Goal: Task Accomplishment & Management: Use online tool/utility

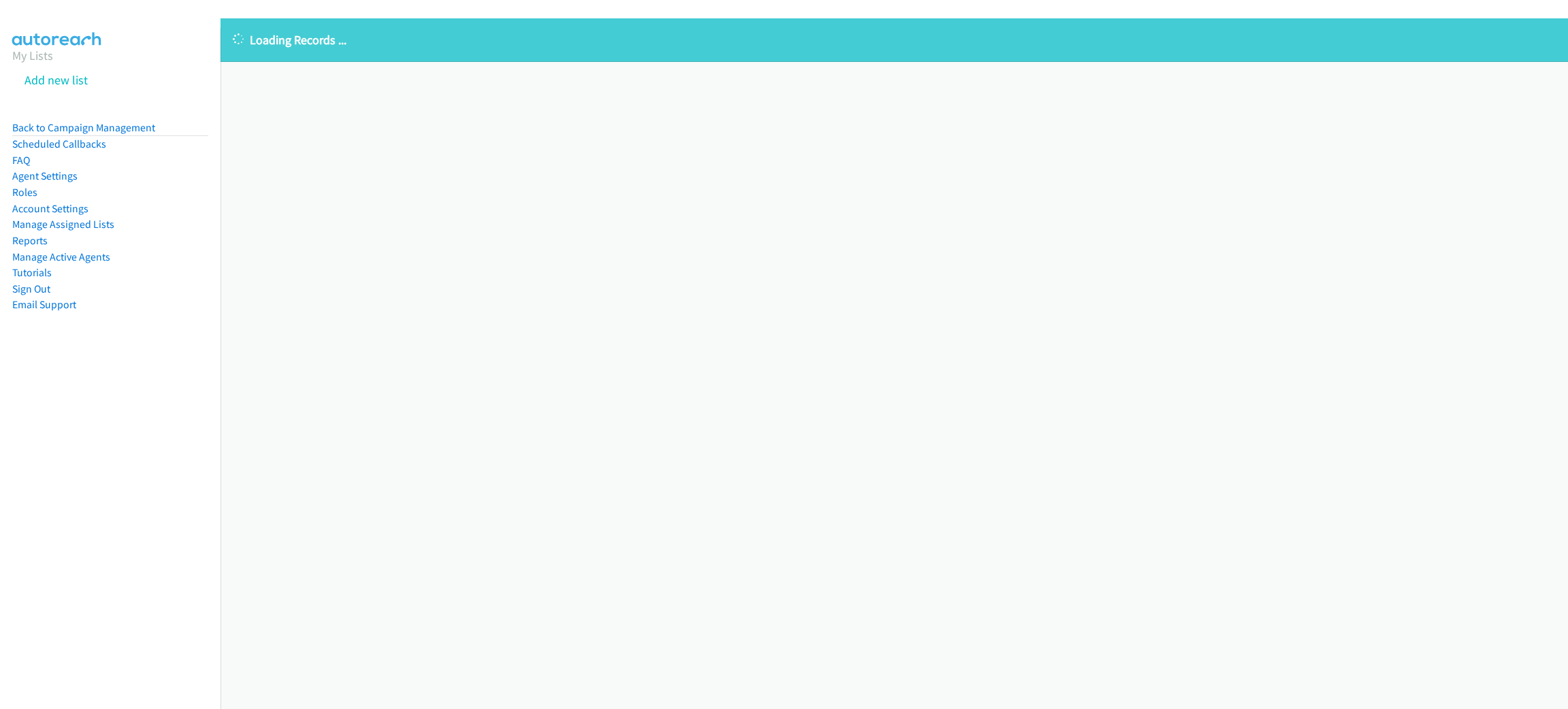
click at [679, 48] on p "Loading Records ..." at bounding box center [894, 40] width 1323 height 18
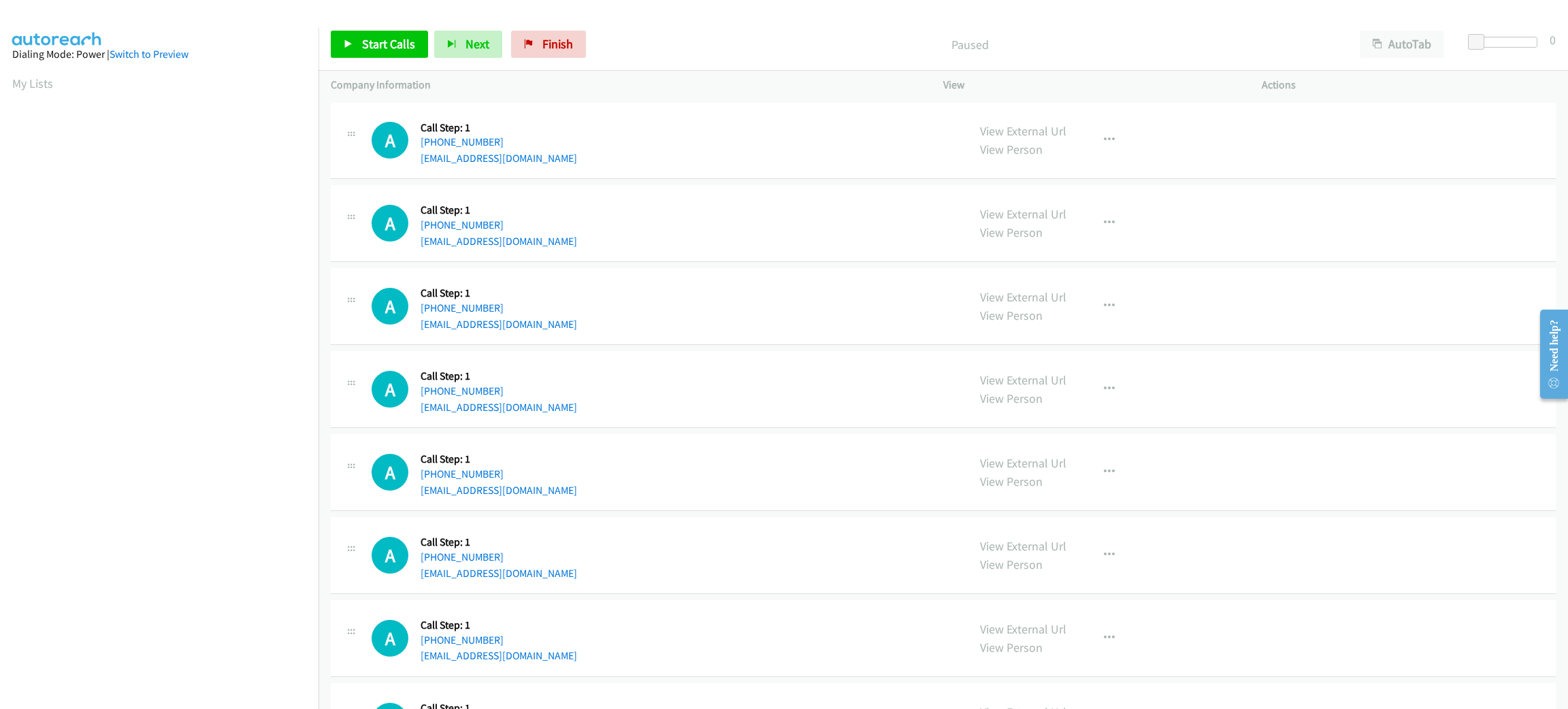
click at [680, 48] on p "Paused" at bounding box center [969, 44] width 731 height 18
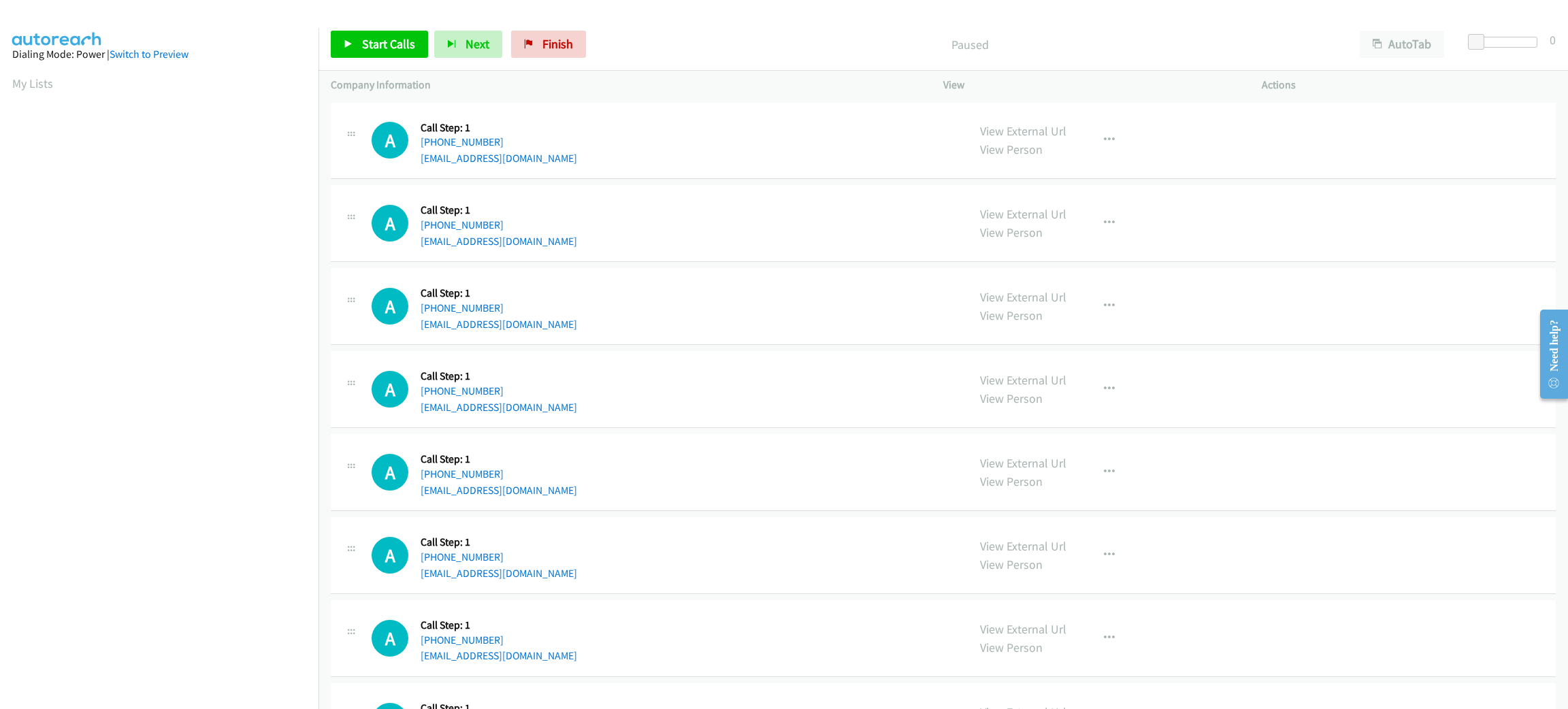
click at [680, 48] on p "Paused" at bounding box center [969, 44] width 731 height 18
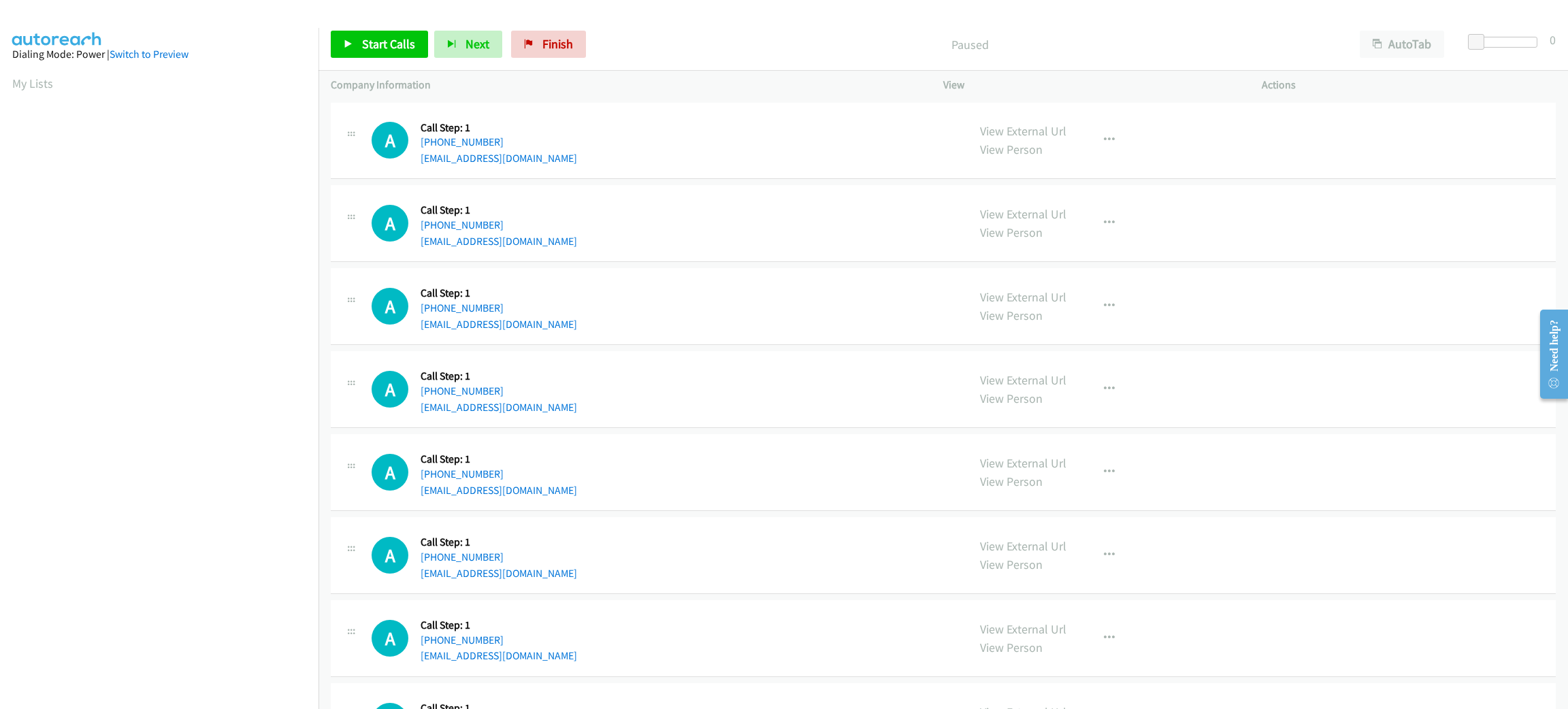
click at [680, 48] on p "Paused" at bounding box center [969, 44] width 731 height 18
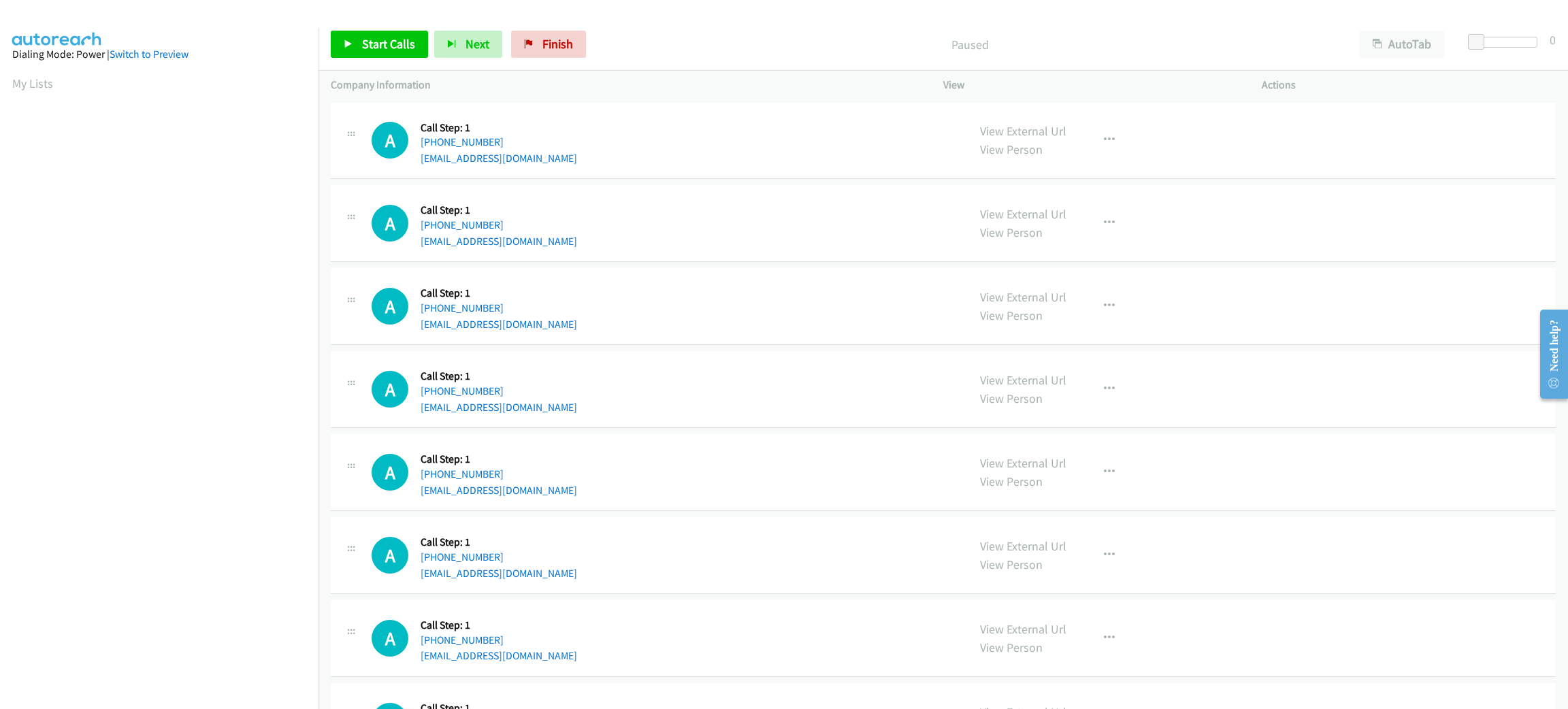
click at [721, 137] on div "A Callback Scheduled Call Step: 1 America/Chicago +1 731-616-4969 dtaliaferro90…" at bounding box center [664, 141] width 584 height 52
click at [732, 149] on div "A Callback Scheduled Call Step: 1 America/Chicago +1 731-616-4969 dtaliaferro90…" at bounding box center [664, 141] width 584 height 52
click at [1356, 44] on div "AutoTab AutoTab" at bounding box center [1404, 44] width 115 height 27
click at [1394, 44] on button "AutoTab" at bounding box center [1401, 44] width 84 height 27
click at [1474, 39] on span at bounding box center [1478, 42] width 16 height 16
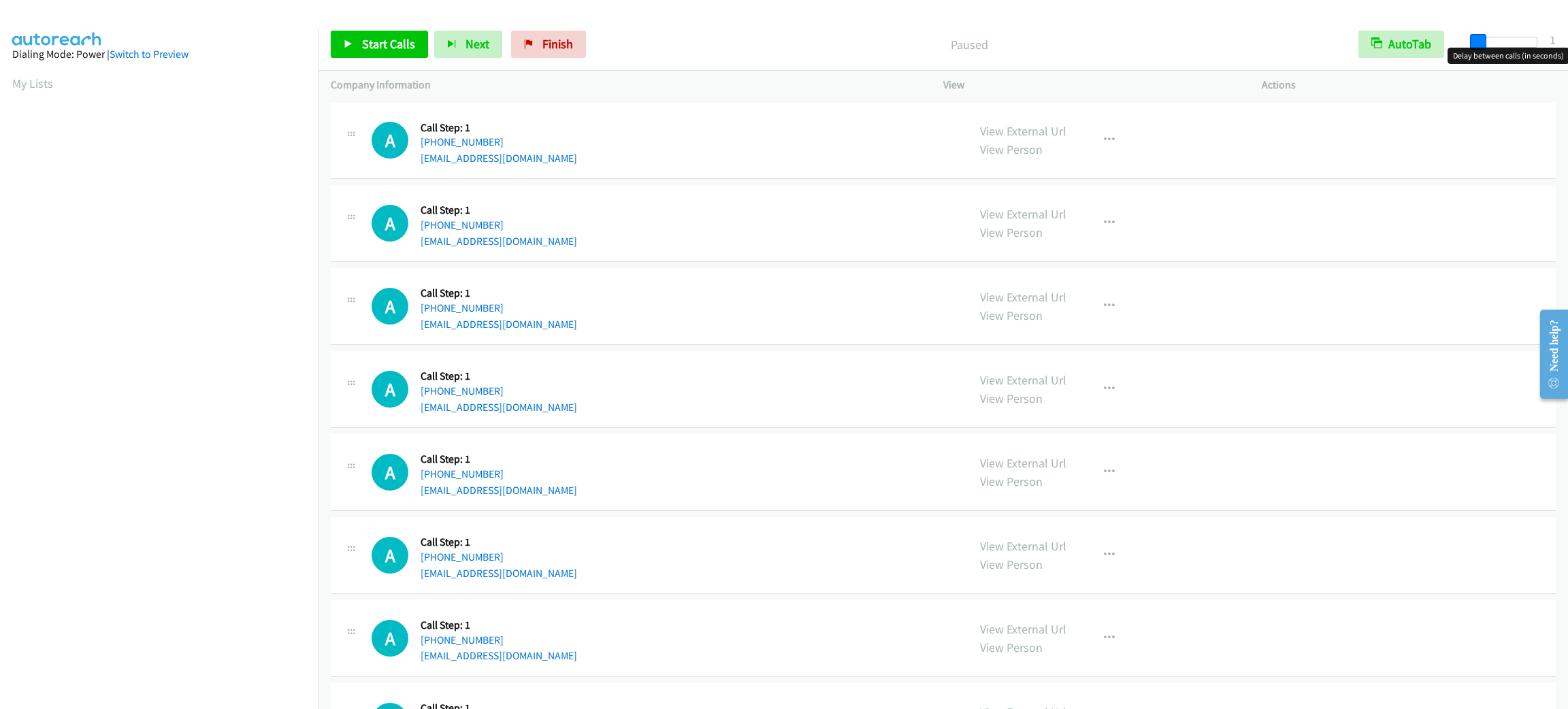
click at [1471, 38] on span at bounding box center [1478, 42] width 16 height 16
click at [748, 314] on div "A Callback Scheduled Call Step: 1 America/Chicago +1 218-349-5217 shueyt80@gmai…" at bounding box center [664, 306] width 584 height 52
click at [397, 47] on span "Start Calls" at bounding box center [388, 44] width 53 height 16
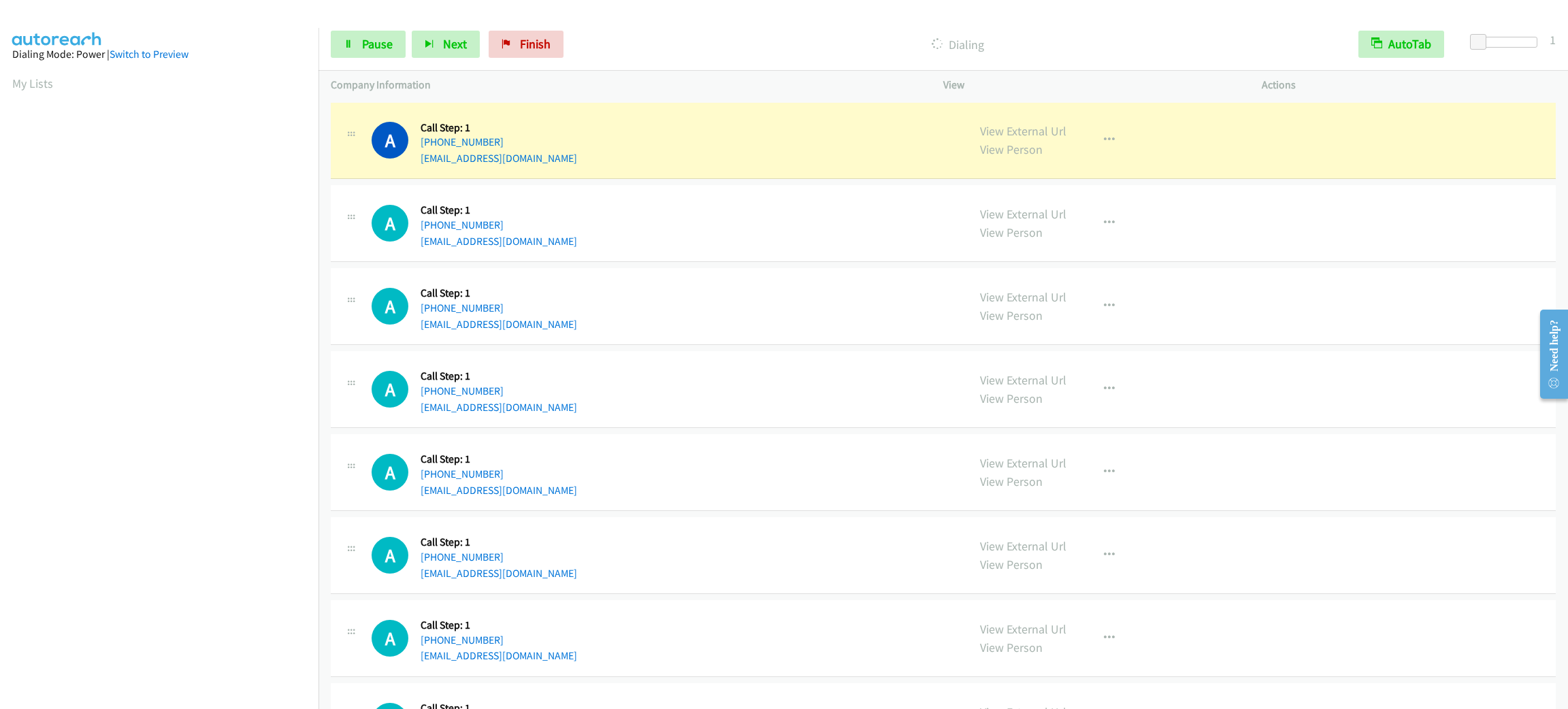
scroll to position [59, 0]
click at [374, 32] on link "Pause" at bounding box center [368, 44] width 75 height 27
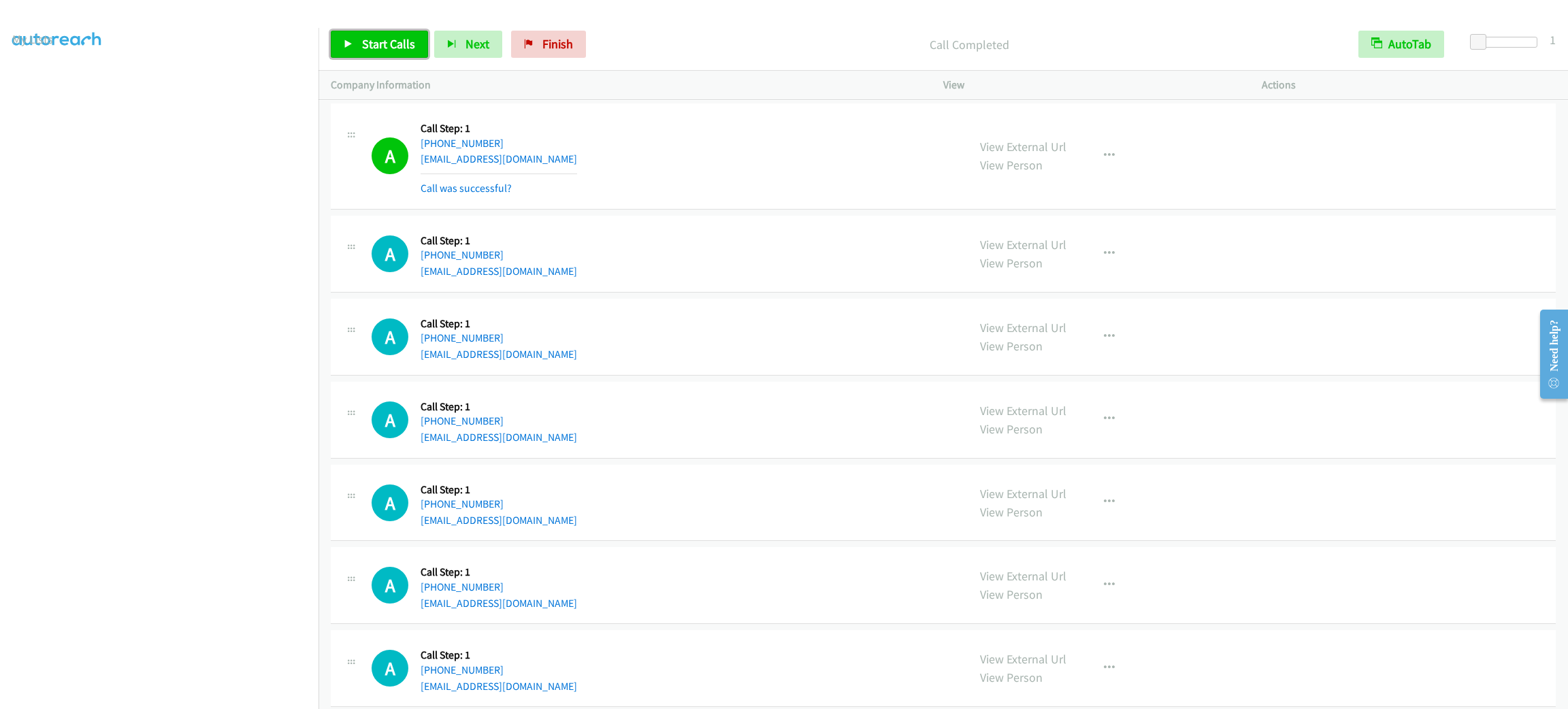
click at [372, 52] on link "Start Calls" at bounding box center [379, 44] width 97 height 27
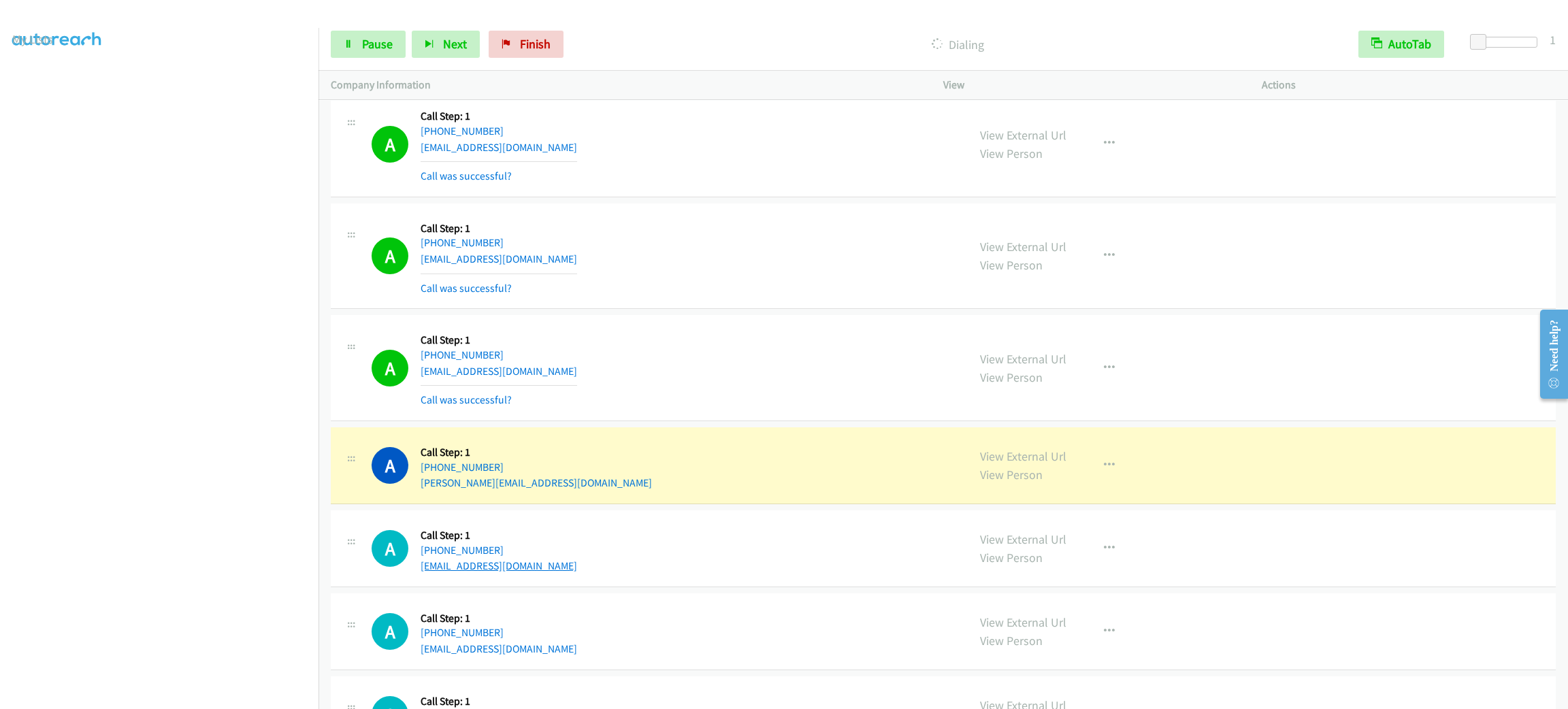
scroll to position [1326, 0]
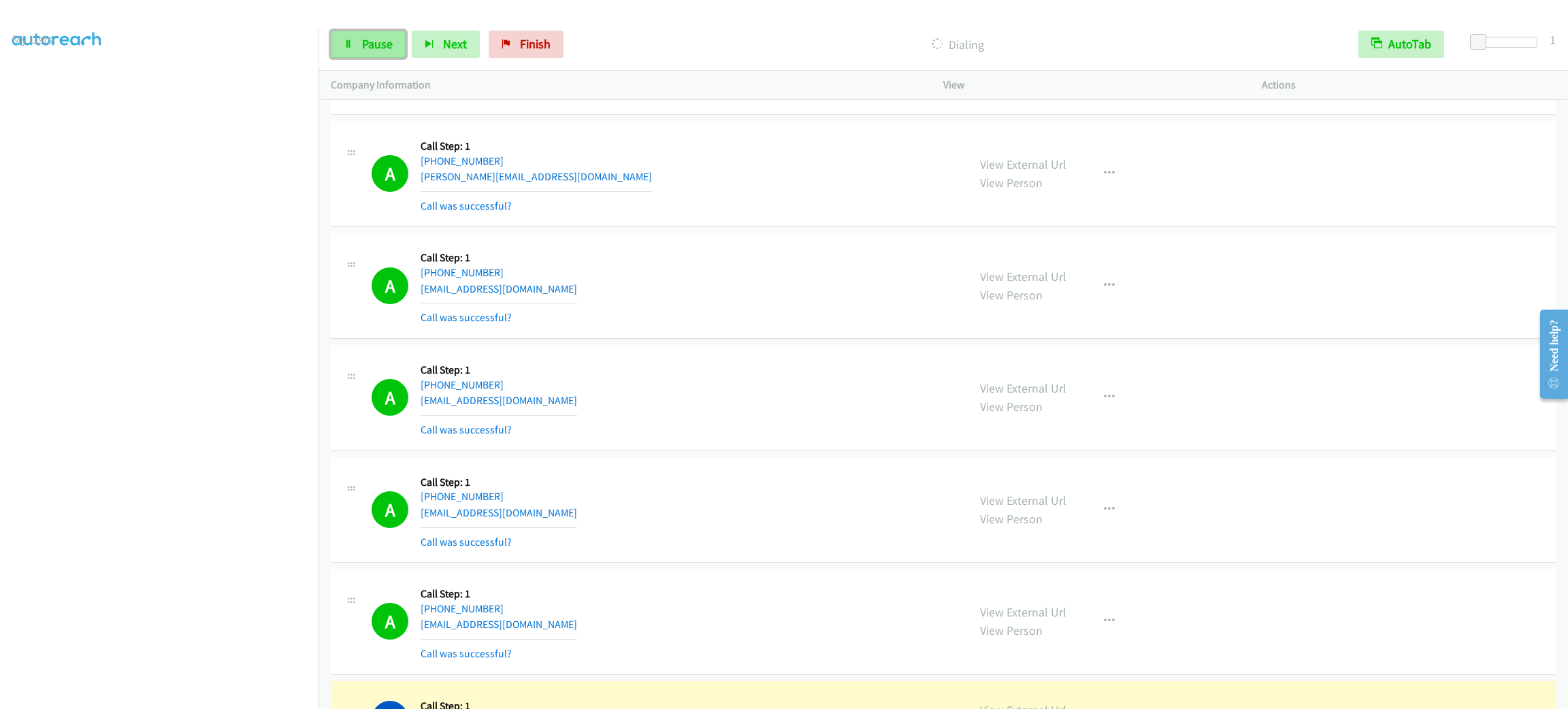
click at [376, 39] on span "Pause" at bounding box center [377, 44] width 31 height 16
